Goal: Use online tool/utility: Utilize a website feature to perform a specific function

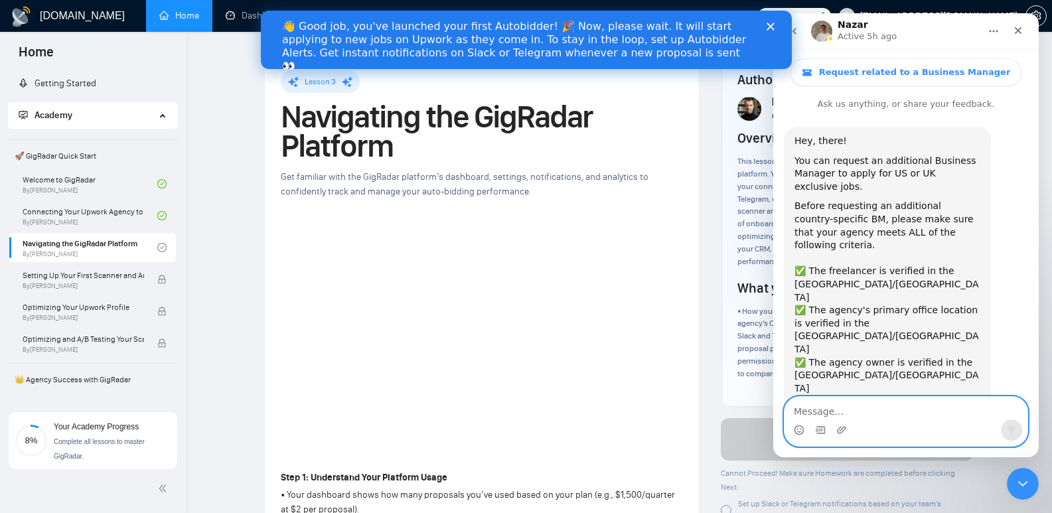
scroll to position [2, 0]
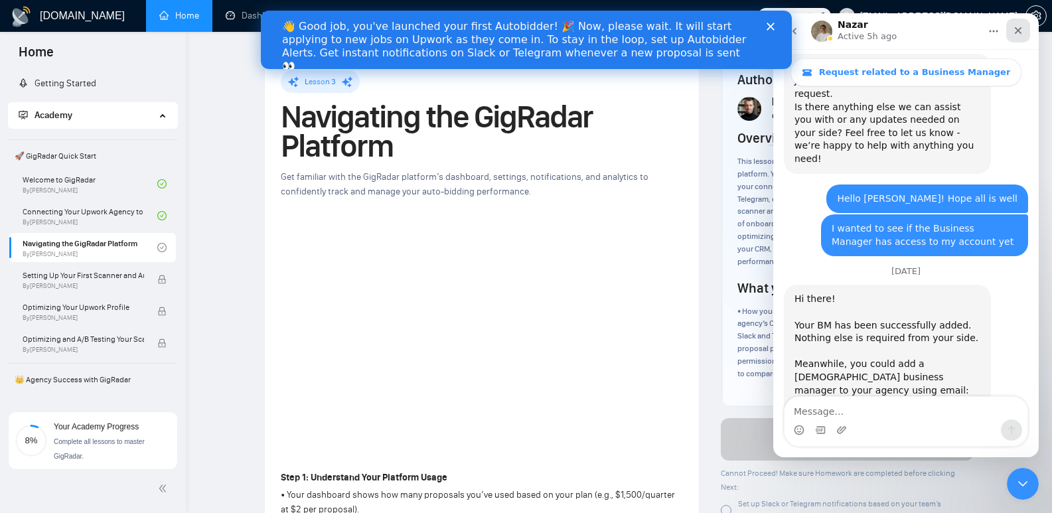
drag, startPoint x: 1021, startPoint y: 32, endPoint x: 1284, endPoint y: 37, distance: 263.6
click at [1021, 32] on icon "Close" at bounding box center [1018, 30] width 11 height 11
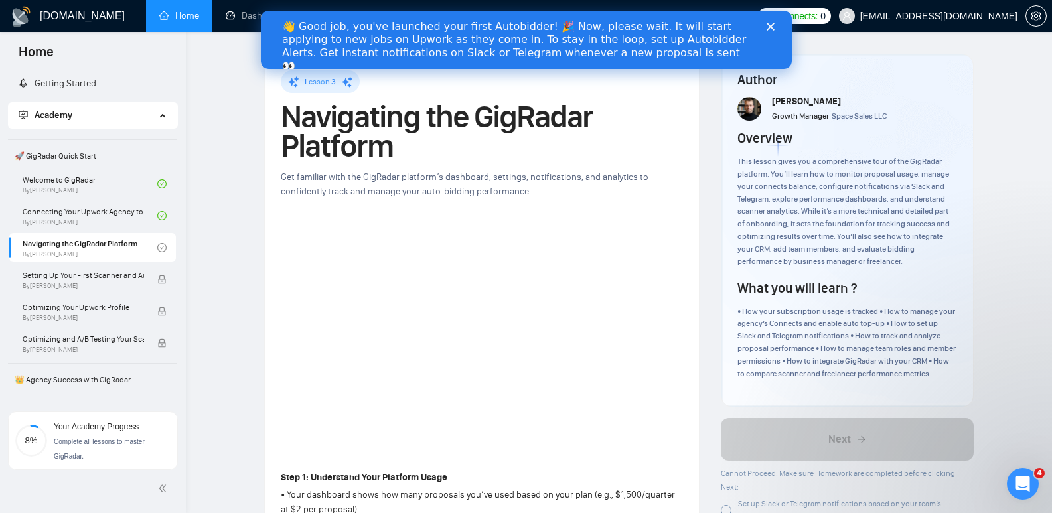
click at [769, 28] on polygon "Close" at bounding box center [770, 27] width 8 height 8
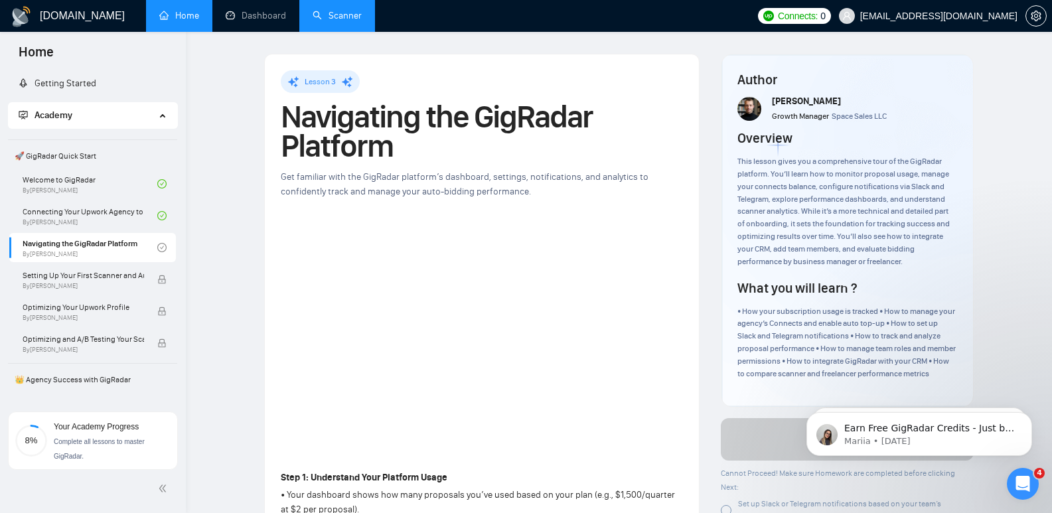
scroll to position [0, 0]
click at [349, 17] on link "Scanner" at bounding box center [337, 15] width 49 height 11
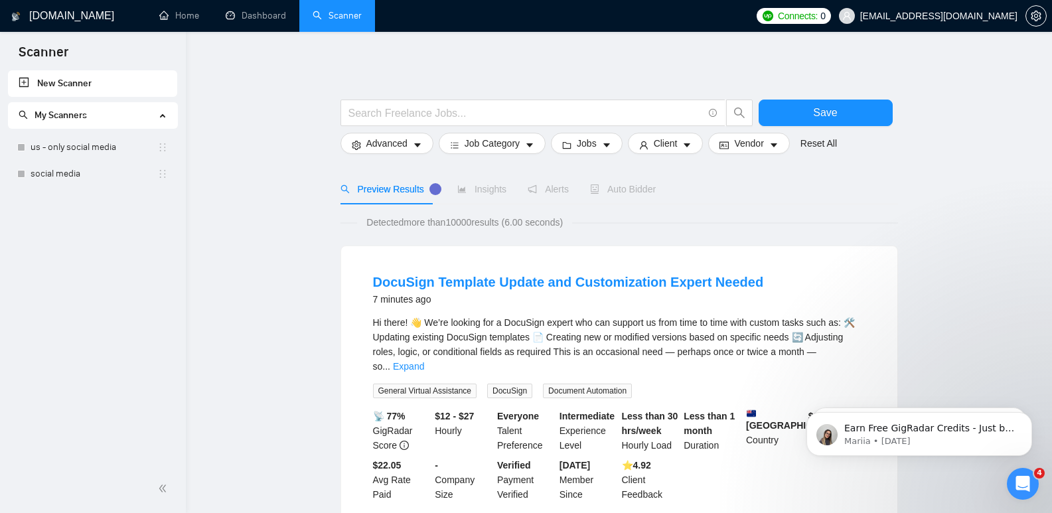
click at [70, 150] on link "us - only social media" at bounding box center [94, 147] width 127 height 27
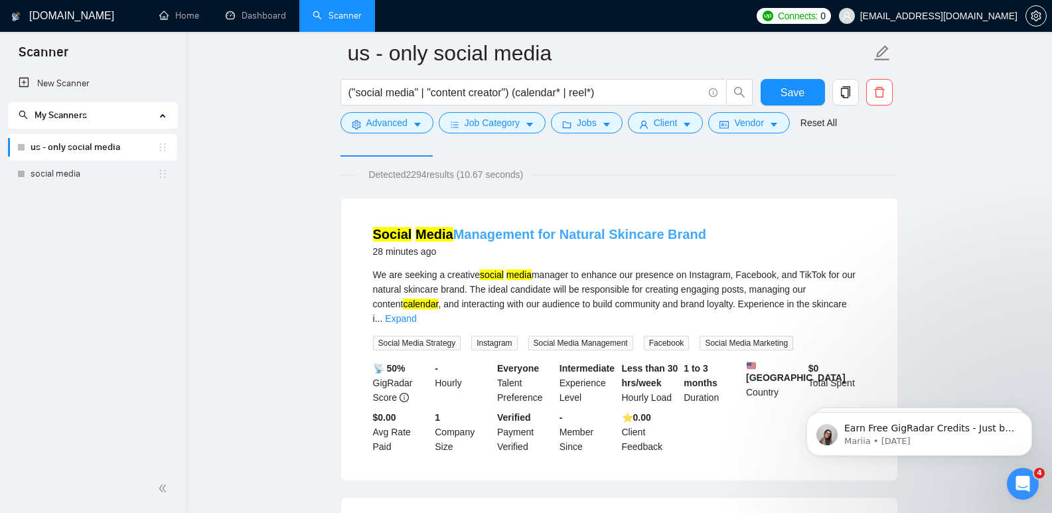
scroll to position [106, 0]
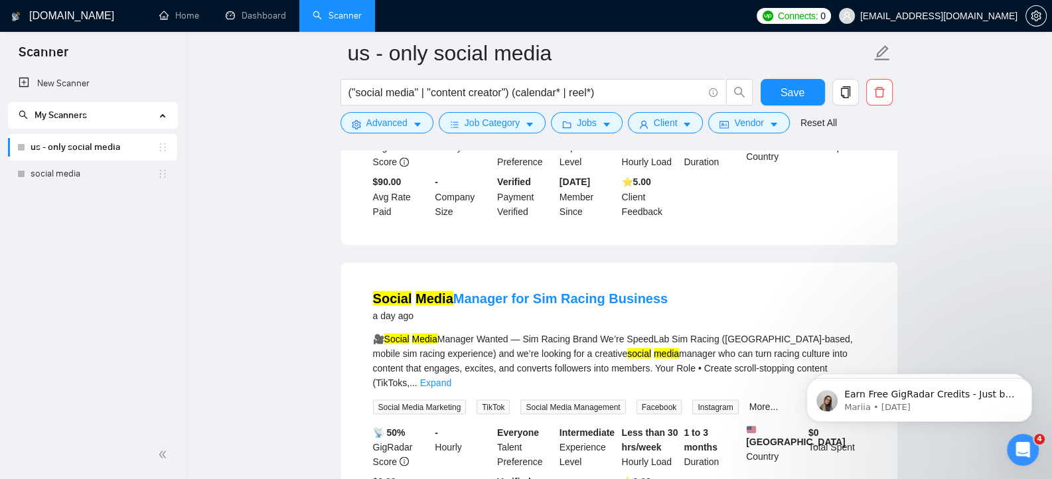
scroll to position [2443, 0]
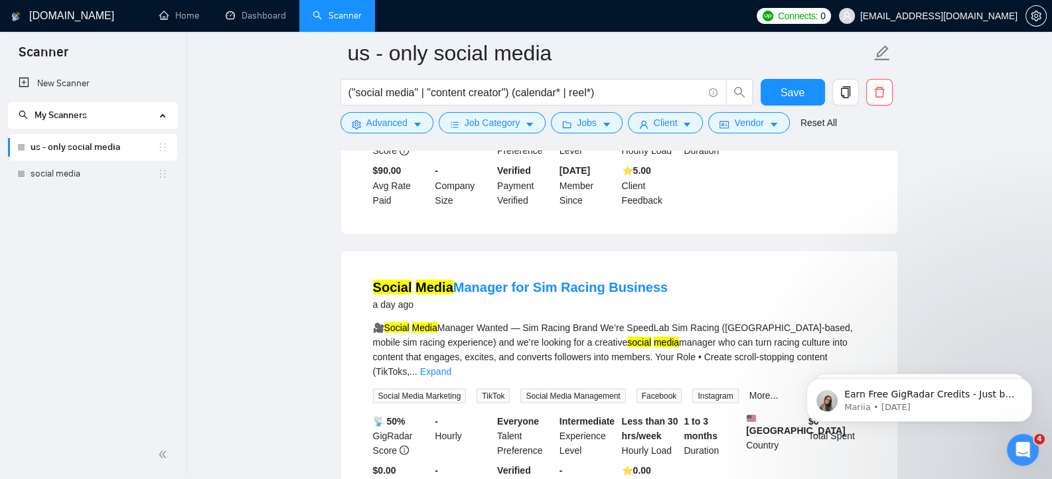
drag, startPoint x: 1056, startPoint y: 266, endPoint x: 253, endPoint y: 39, distance: 834.9
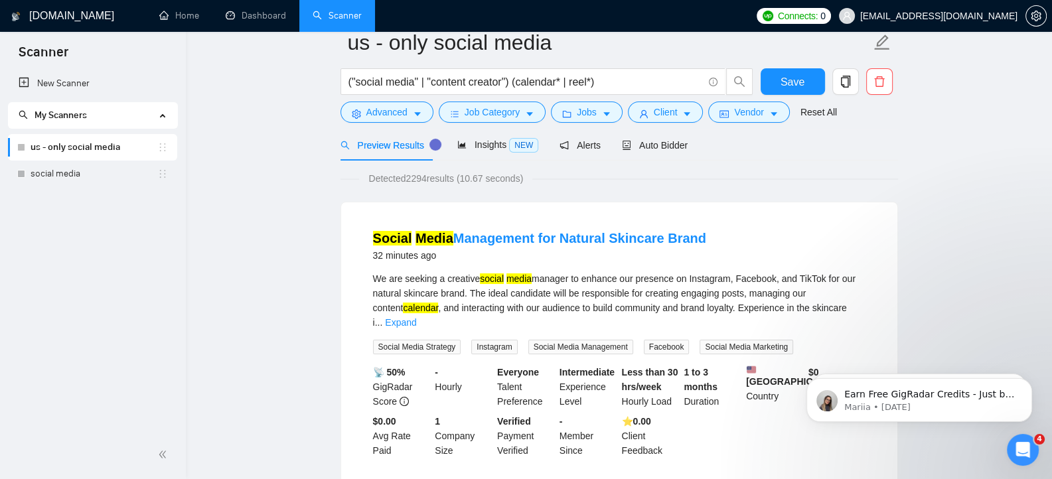
scroll to position [0, 0]
